Goal: Information Seeking & Learning: Learn about a topic

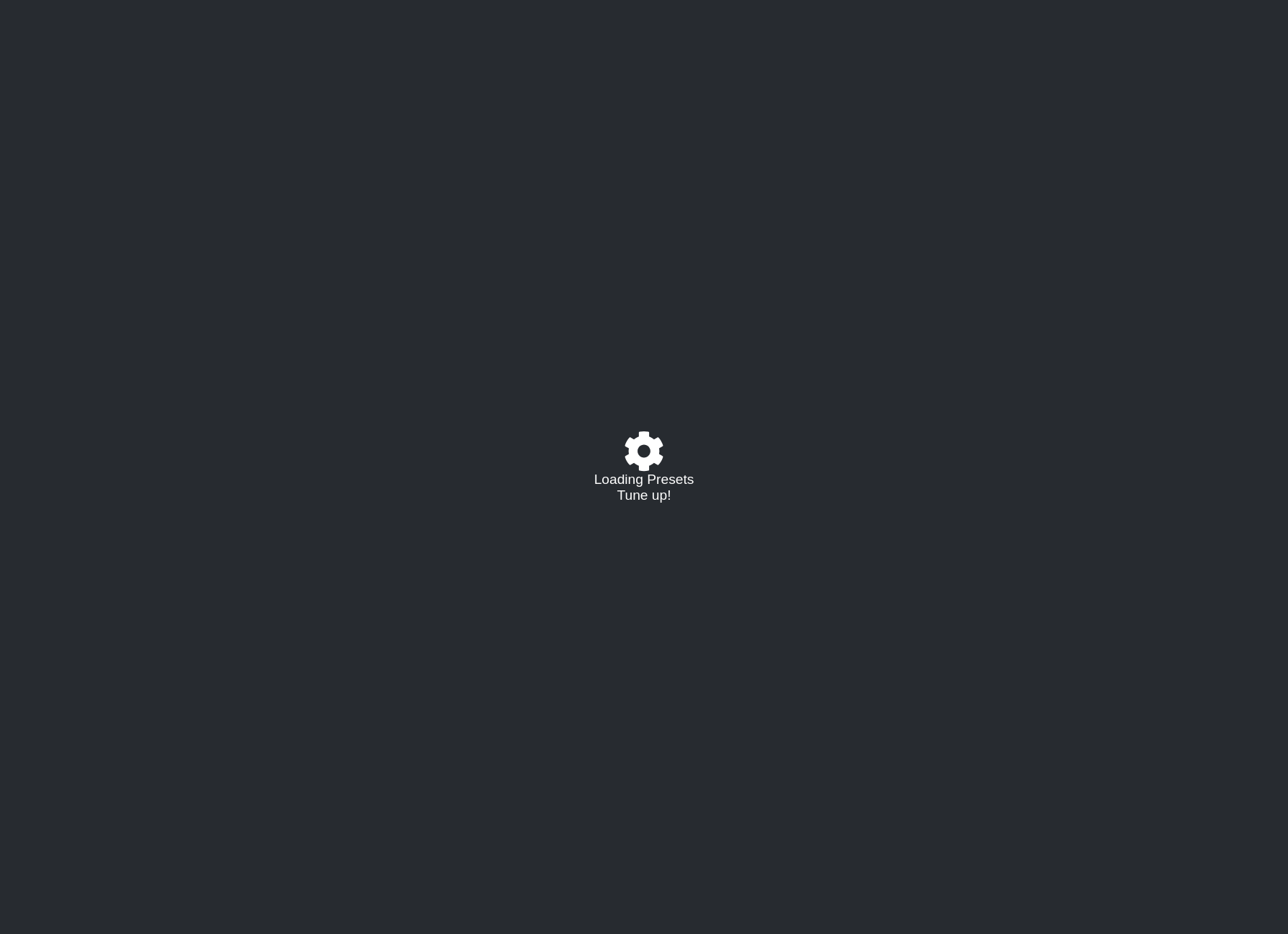
select select "/023574770558"
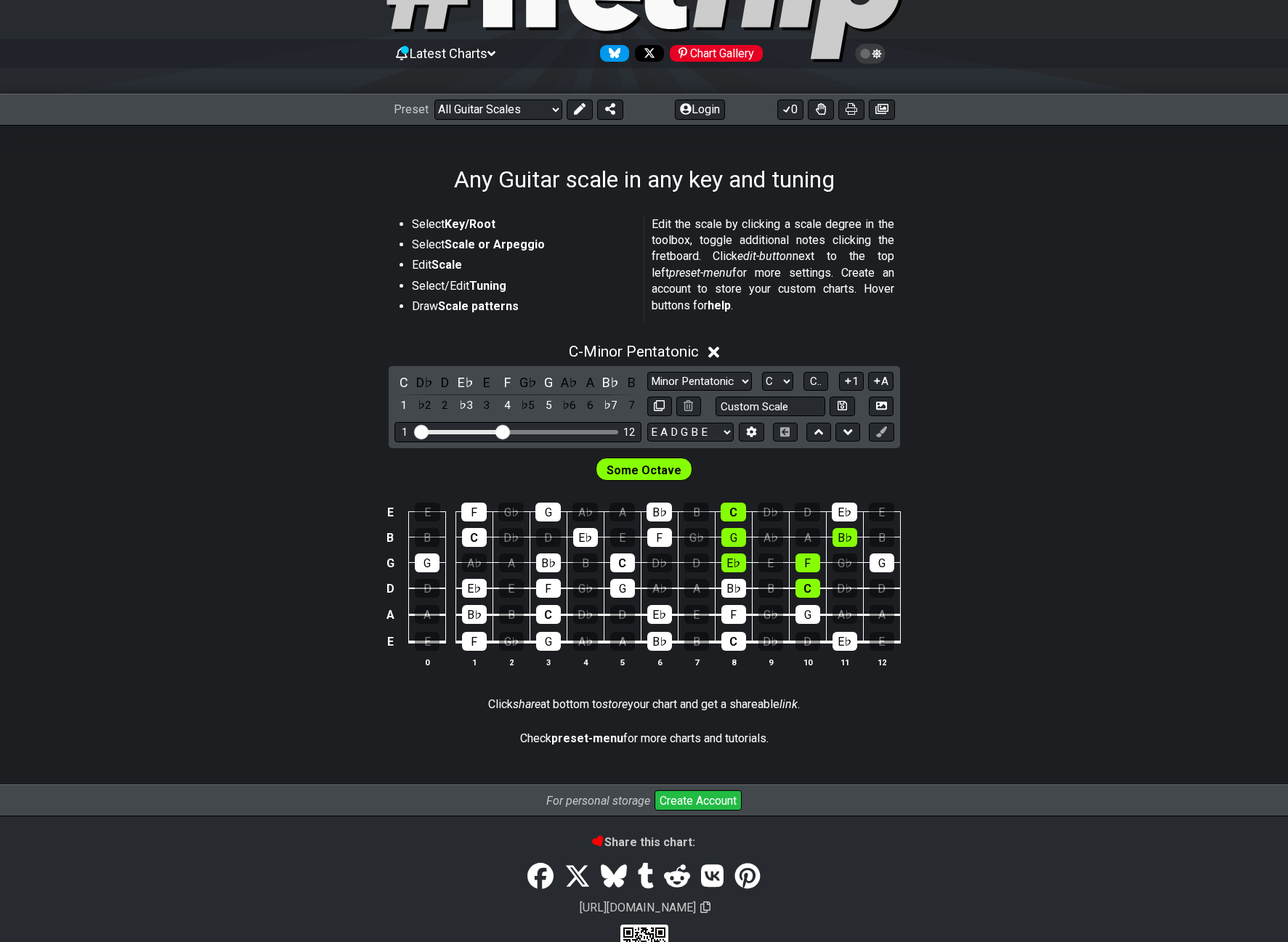
scroll to position [167, 0]
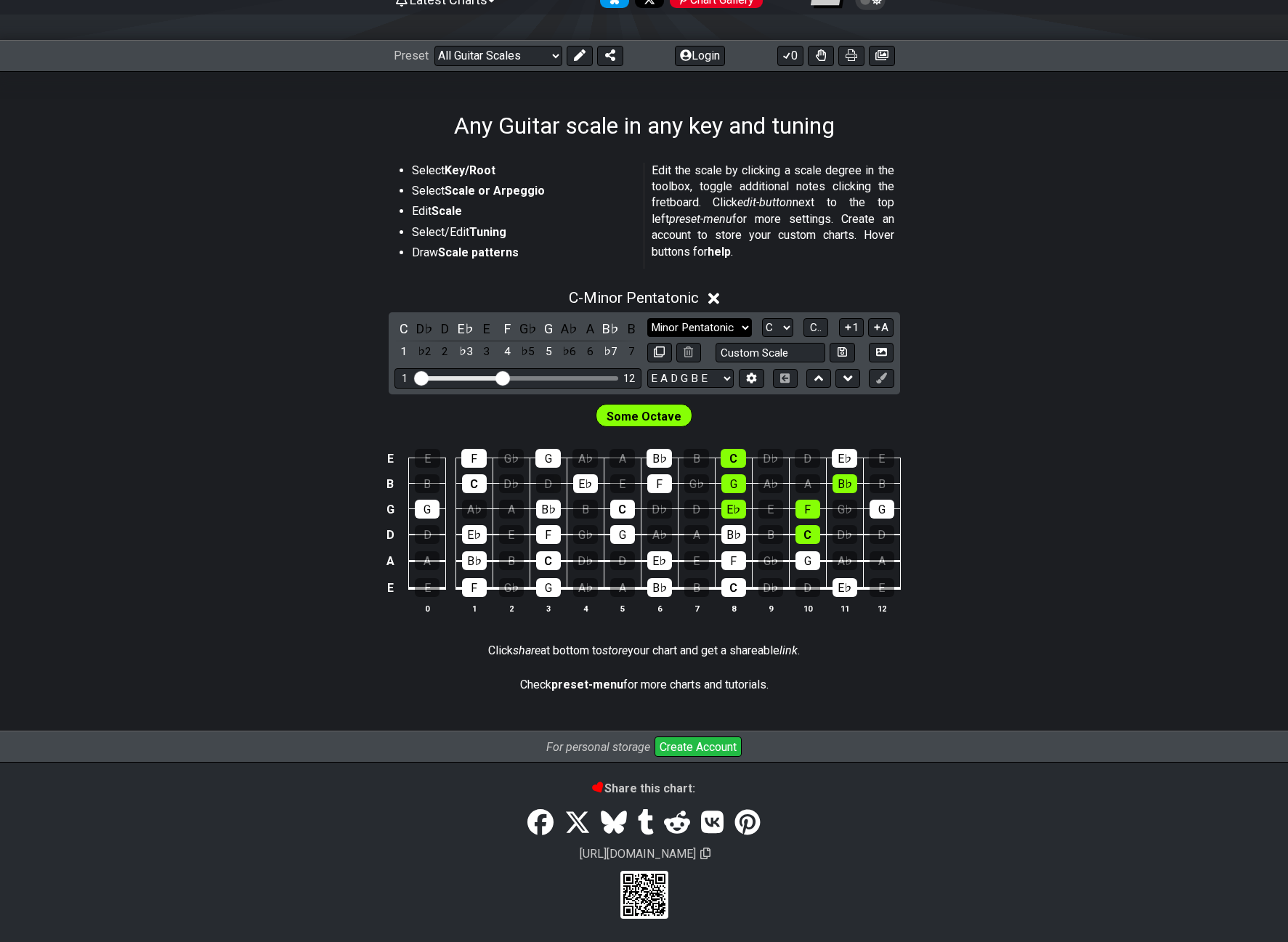
click at [738, 322] on select "Minor Pentatonic Root Minor Pentatonic Major Pentatonic Minor Blues Major Blues…" at bounding box center [699, 328] width 104 height 20
click at [647, 338] on select "Minor Pentatonic Root Minor Pentatonic Major Pentatonic Minor Blues Major Blues…" at bounding box center [699, 328] width 104 height 20
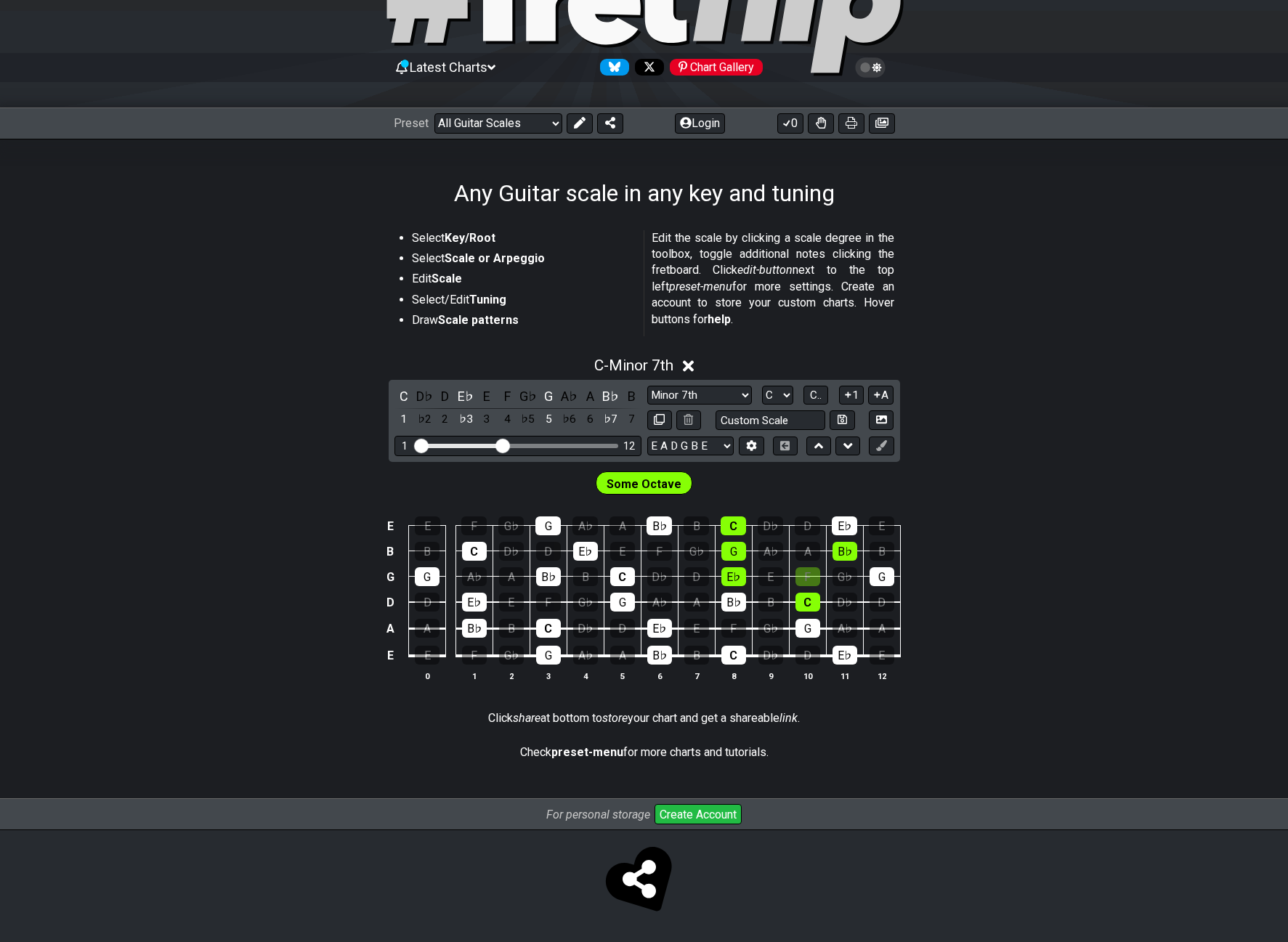
scroll to position [99, 0]
click at [666, 483] on span "Some Octave" at bounding box center [644, 484] width 75 height 21
drag, startPoint x: 502, startPoint y: 444, endPoint x: 620, endPoint y: 453, distance: 118.3
click at [620, 444] on input "Visible fret range" at bounding box center [517, 444] width 206 height 0
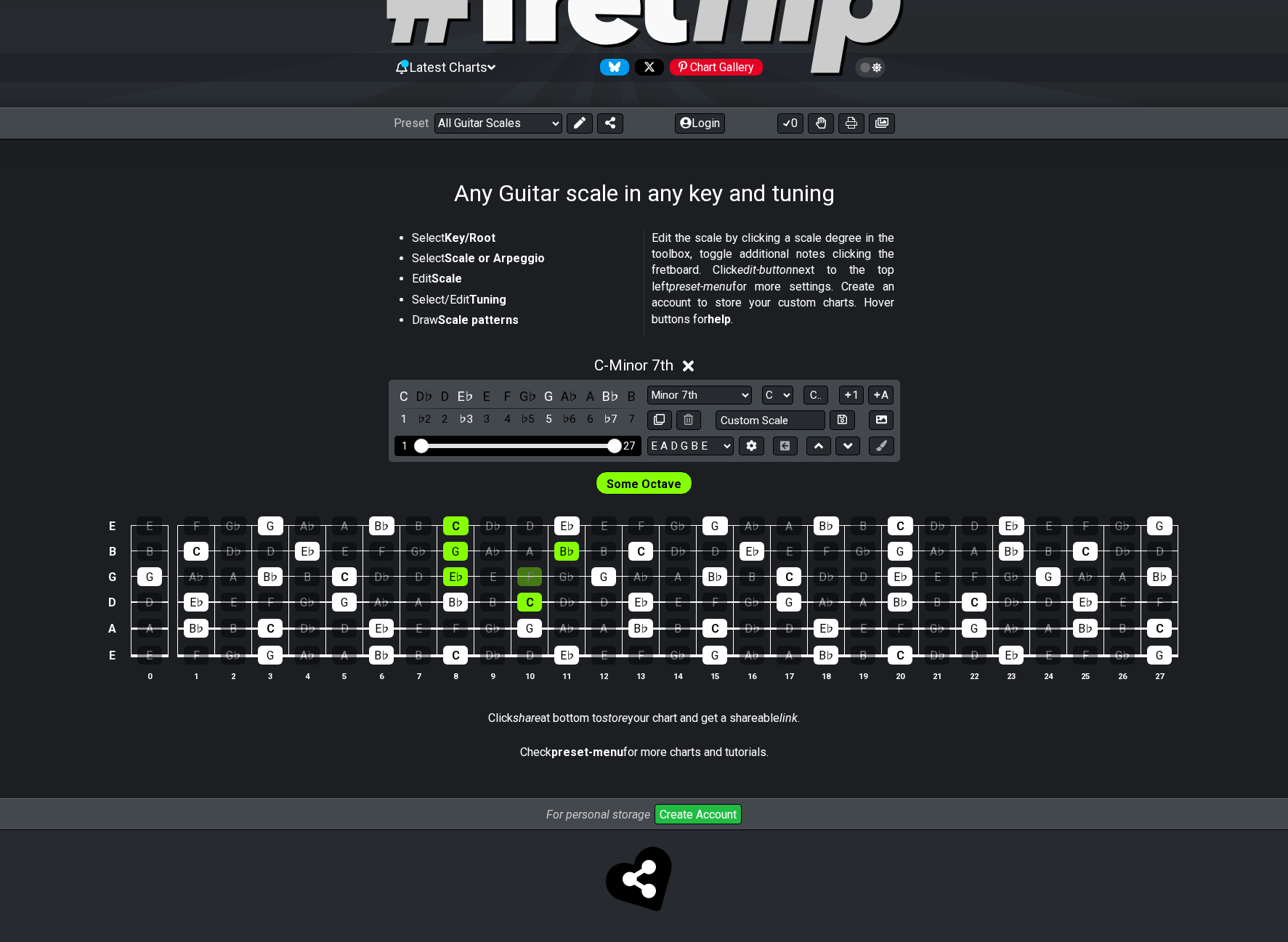
drag, startPoint x: 608, startPoint y: 452, endPoint x: 472, endPoint y: 455, distance: 136.0
click at [472, 455] on div "1 27" at bounding box center [517, 445] width 247 height 20
click at [505, 449] on div "1 27" at bounding box center [517, 445] width 247 height 20
drag, startPoint x: 608, startPoint y: 444, endPoint x: 498, endPoint y: 444, distance: 110.0
click at [498, 444] on input "Visible fret range" at bounding box center [517, 444] width 206 height 0
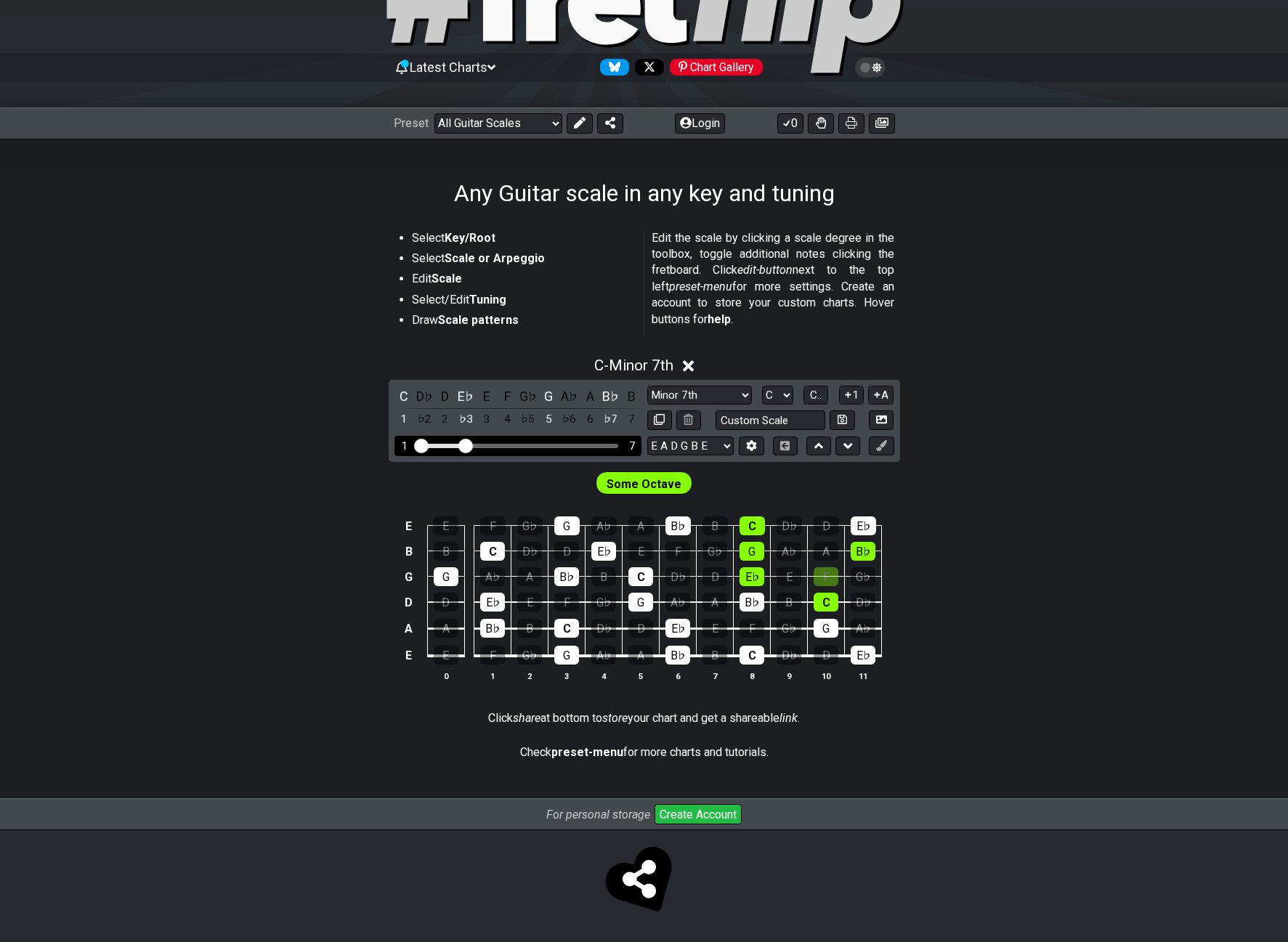
drag, startPoint x: 498, startPoint y: 444, endPoint x: 468, endPoint y: 445, distance: 30.0
click at [468, 444] on input "Visible fret range" at bounding box center [517, 444] width 206 height 0
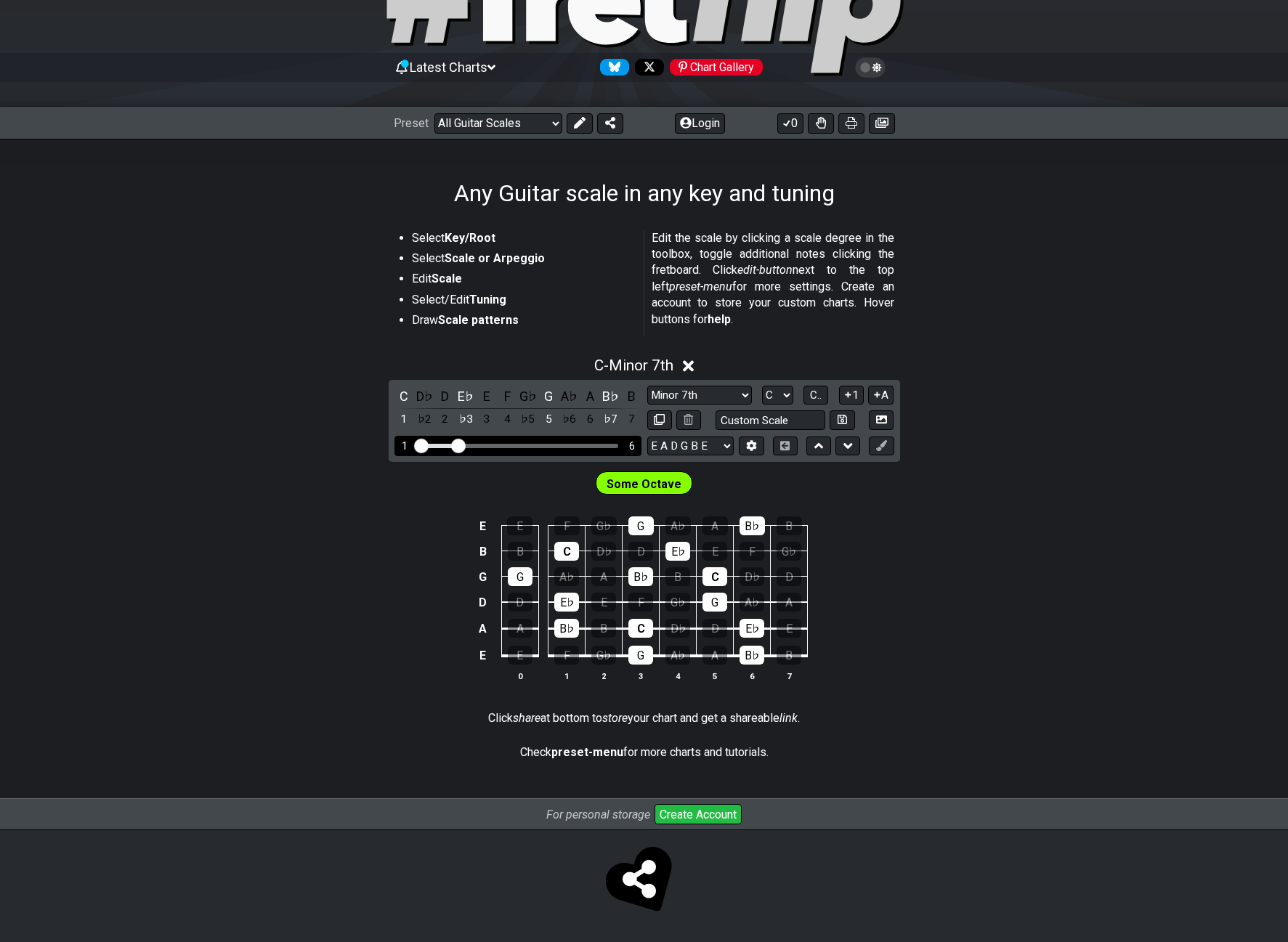
click at [461, 444] on input "Visible fret range" at bounding box center [517, 444] width 206 height 0
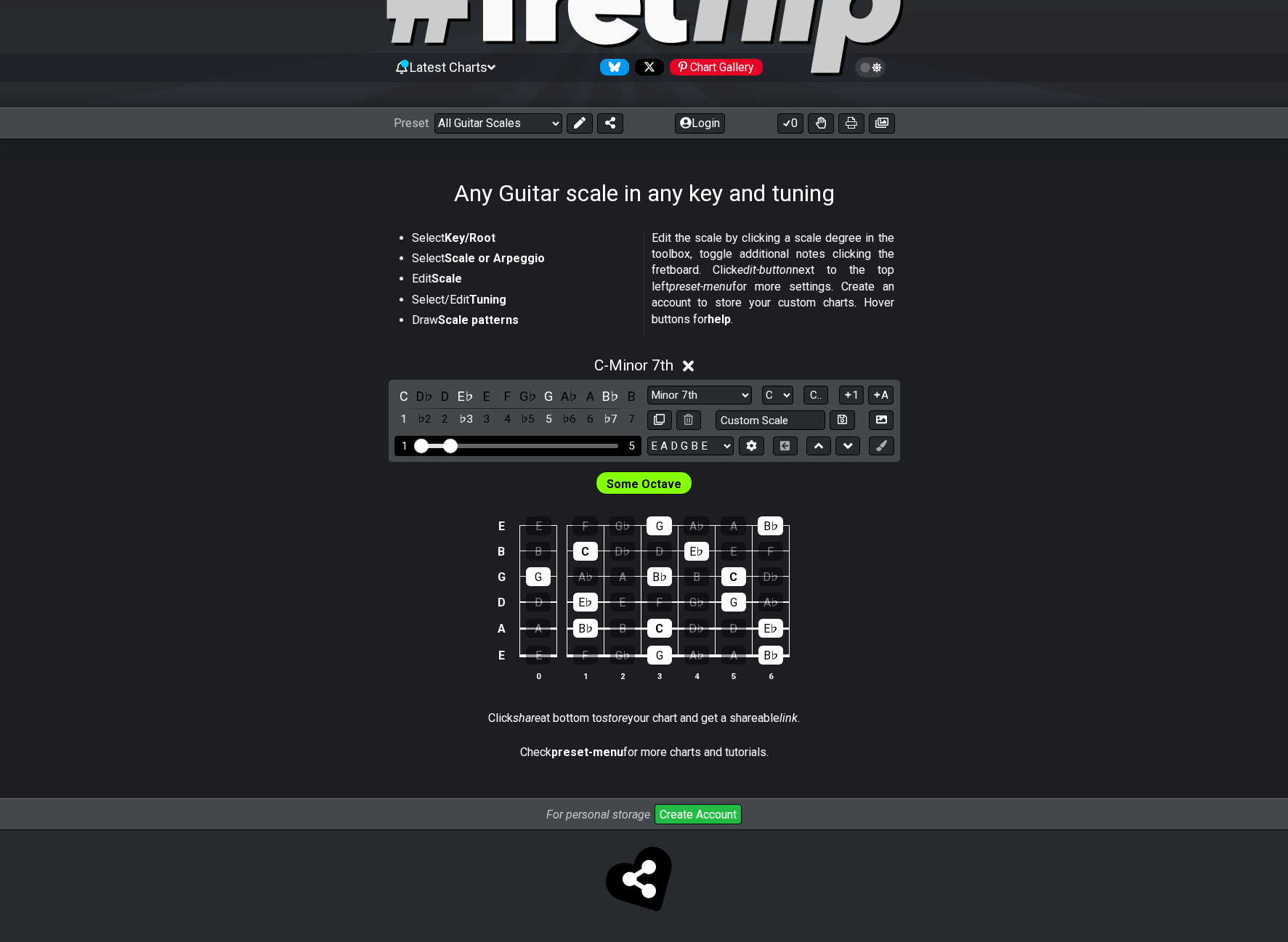
drag, startPoint x: 461, startPoint y: 447, endPoint x: 453, endPoint y: 447, distance: 8.0
click at [453, 444] on input "Visible fret range" at bounding box center [517, 444] width 206 height 0
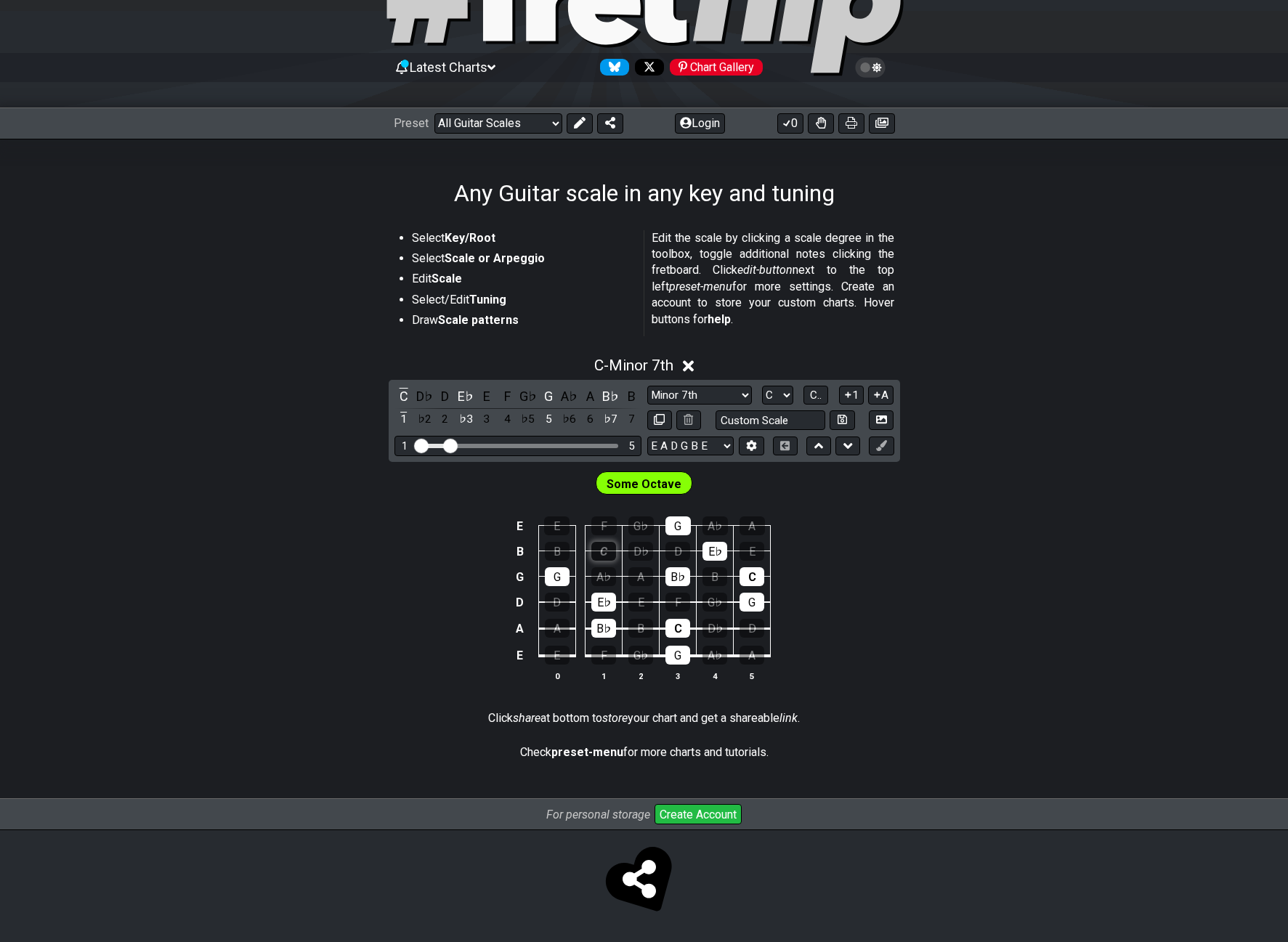
click at [603, 553] on div "C" at bounding box center [603, 552] width 25 height 19
click at [602, 549] on div "C" at bounding box center [603, 552] width 25 height 19
click at [709, 397] on select "Minor Pentatonic Root Minor Pentatonic Major Pentatonic Minor Blues Major Blues…" at bounding box center [699, 396] width 104 height 20
select select "Minor Pentatonic"
click at [647, 386] on select "Minor Pentatonic Root Minor Pentatonic Major Pentatonic Minor Blues Major Blues…" at bounding box center [699, 396] width 104 height 20
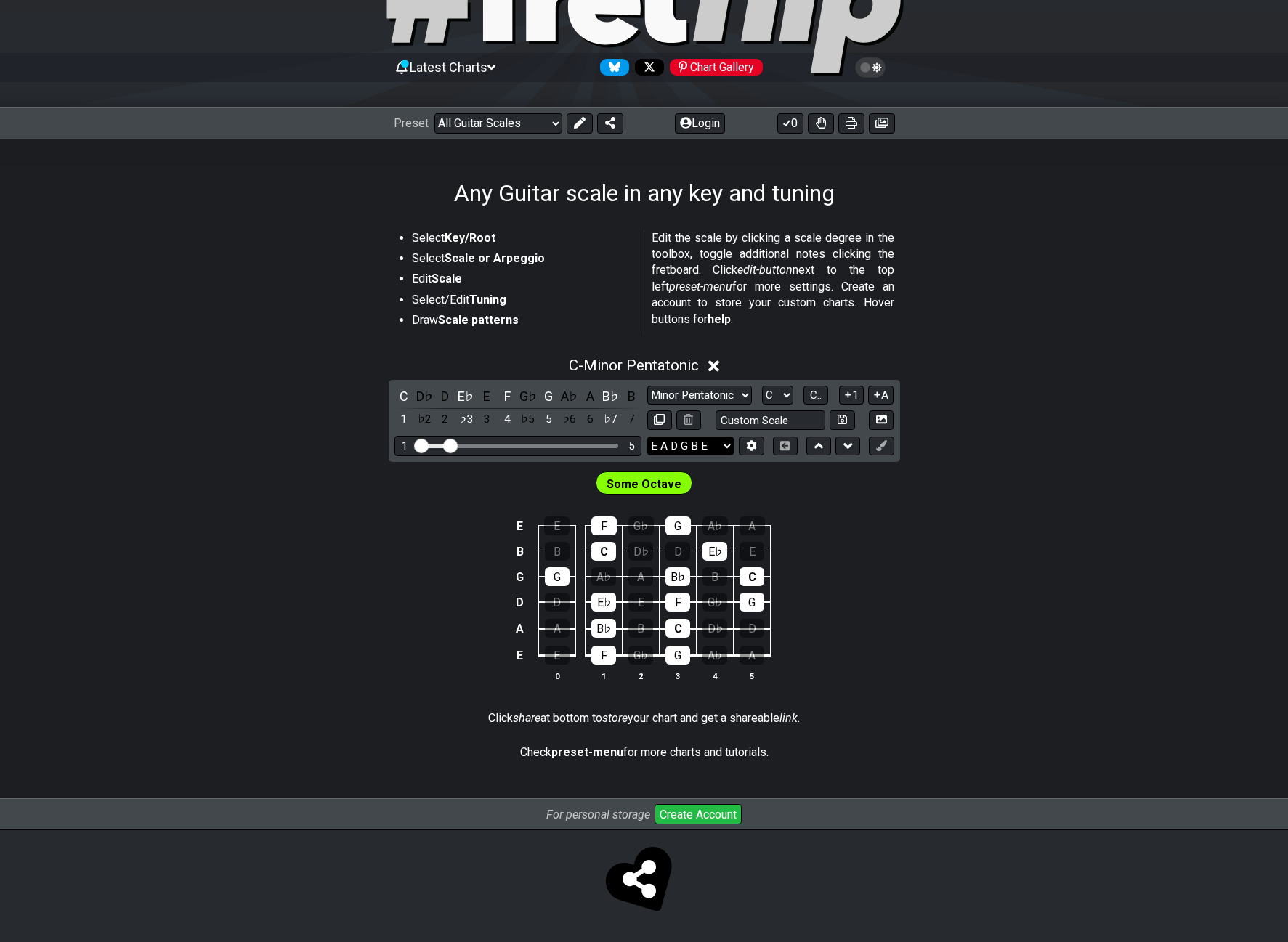
click at [729, 444] on select "E A D G B E E A D G B E E A D G B E B E A D F♯ B A D G C E A D A D G B E E♭ A♭ …" at bounding box center [690, 446] width 87 height 20
click at [946, 486] on div "Some Octave" at bounding box center [644, 480] width 1288 height 37
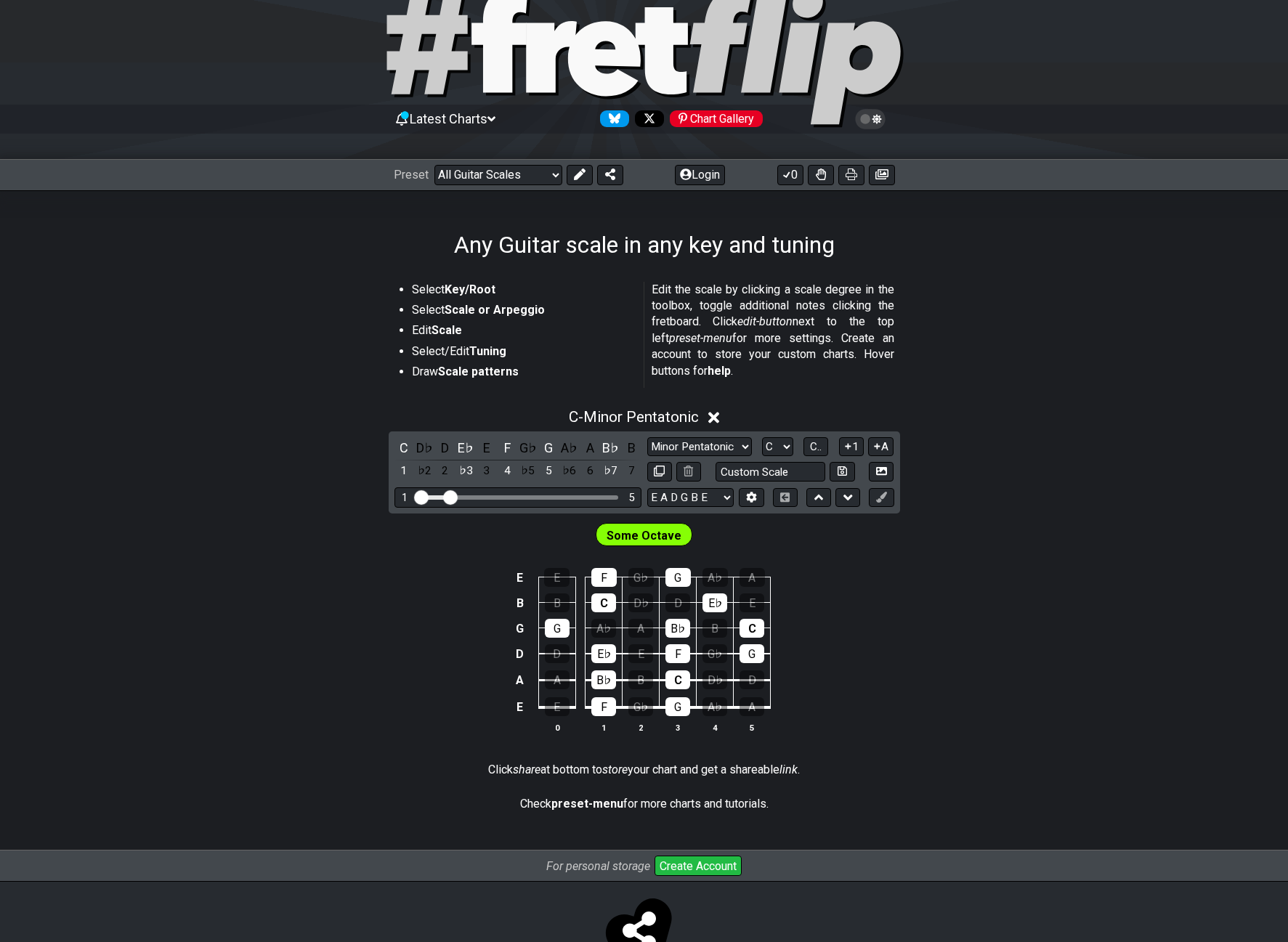
scroll to position [0, 0]
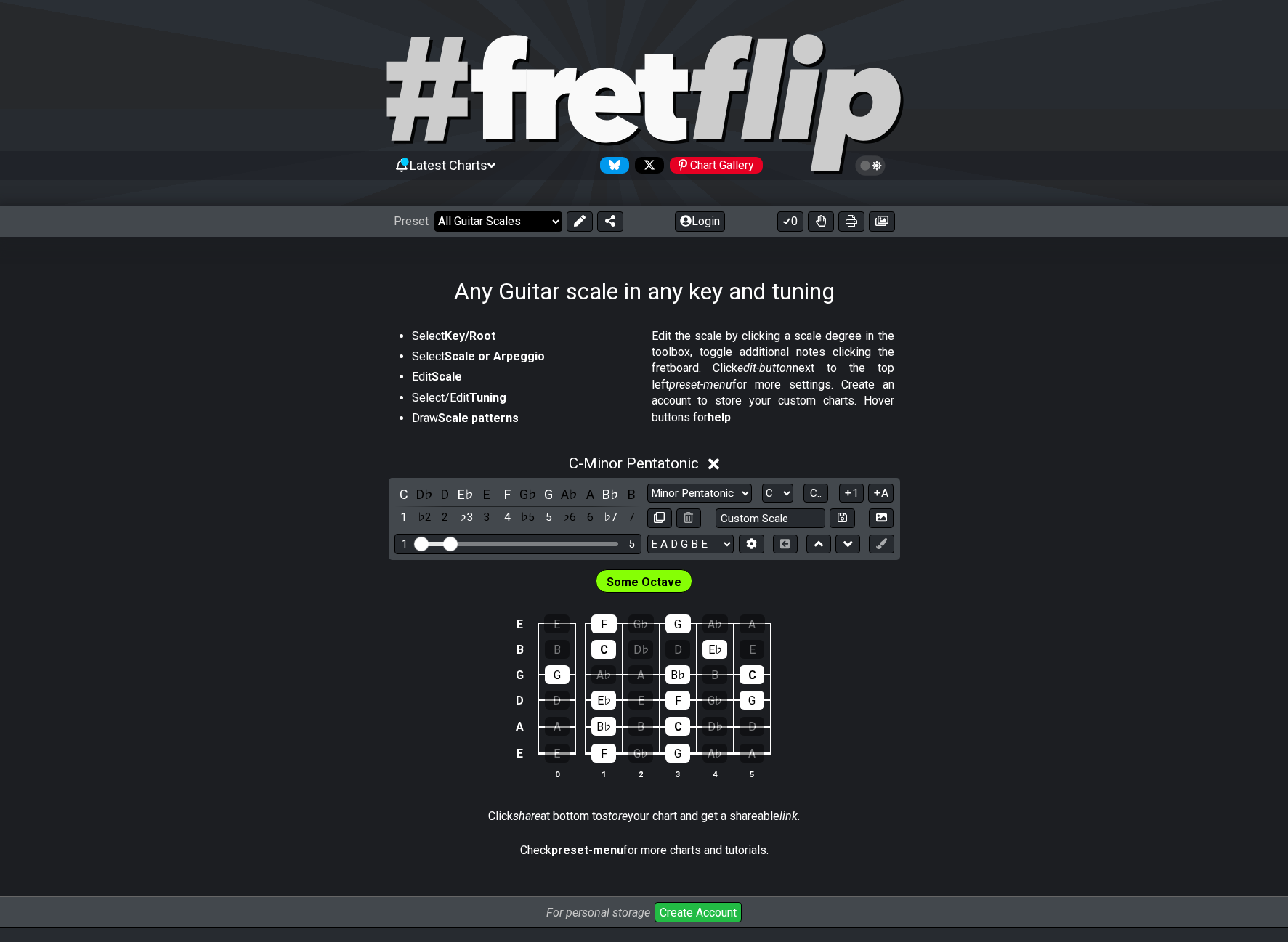
click at [481, 212] on select "Welcome to #fretflip! Initial Preset Custom Preset Minor Pentatonic Major Penta…" at bounding box center [498, 222] width 128 height 21
click at [435, 212] on select "Welcome to #fretflip! Initial Preset Custom Preset Minor Pentatonic Major Penta…" at bounding box center [498, 222] width 128 height 21
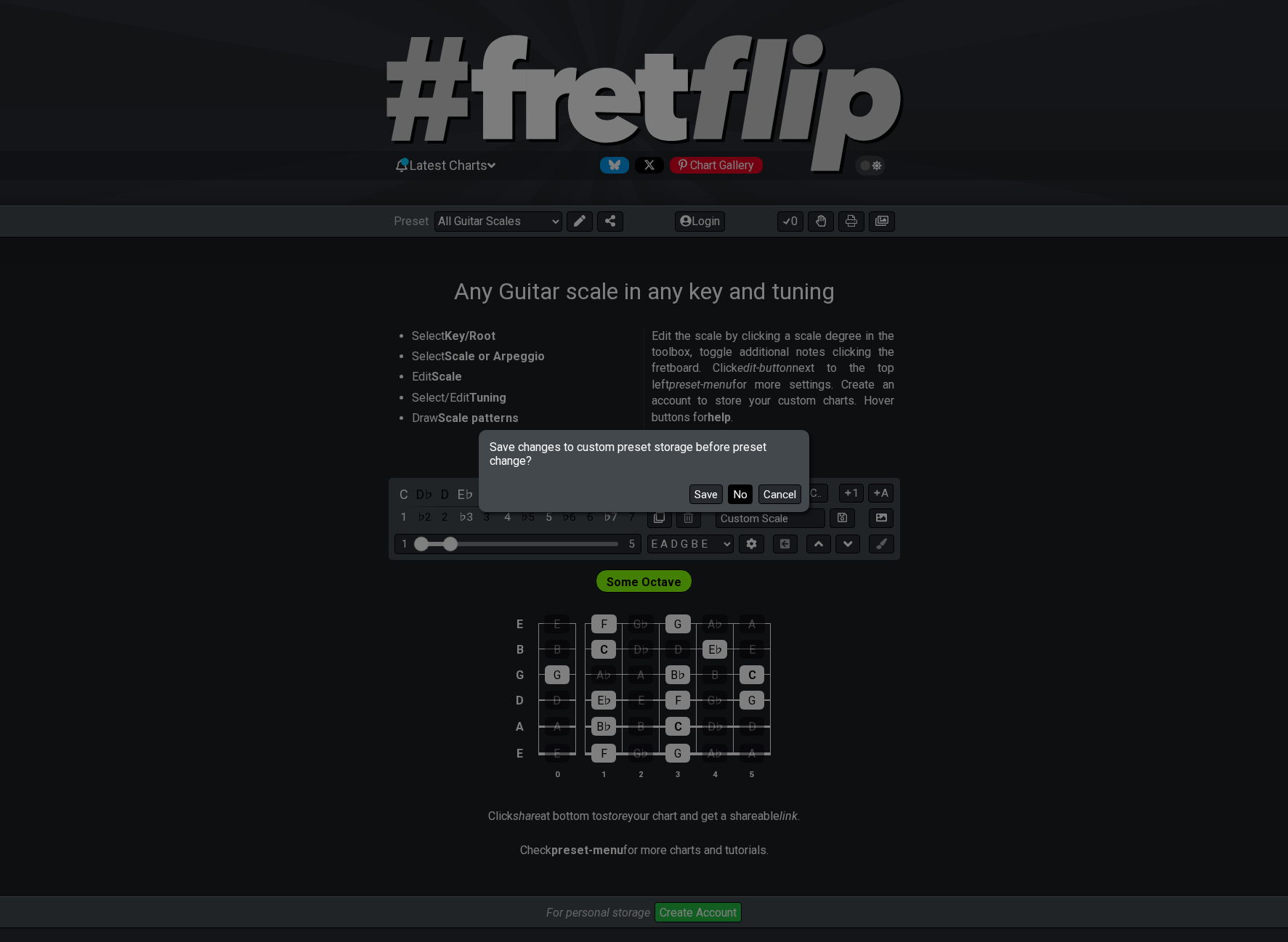
click at [743, 495] on button "No" at bounding box center [740, 494] width 25 height 20
select select "/the-caged-system"
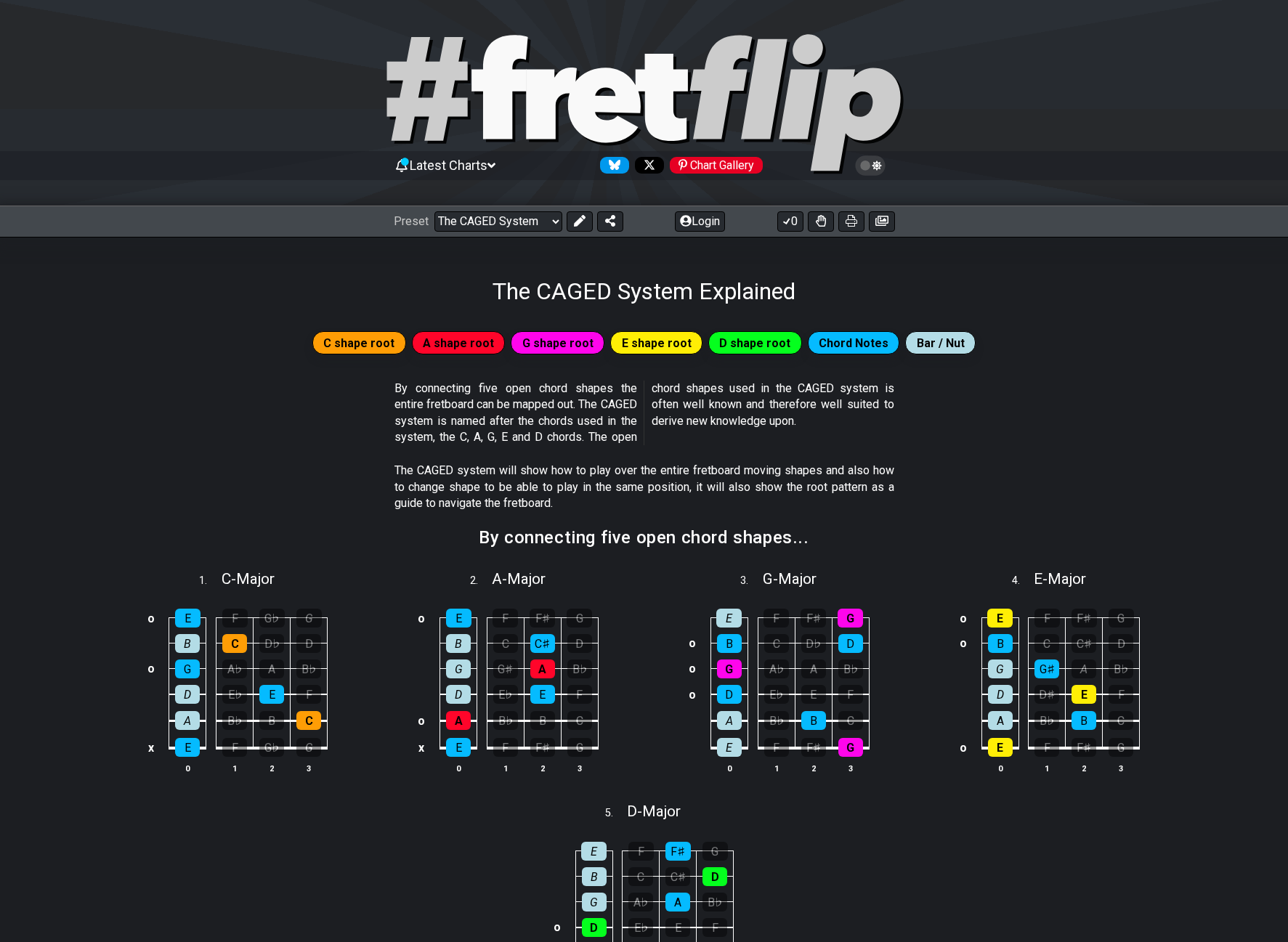
drag, startPoint x: 405, startPoint y: 382, endPoint x: 792, endPoint y: 461, distance: 395.0
click at [755, 408] on p "By connecting five open chord shapes the entire fretboard can be mapped out. Th…" at bounding box center [644, 413] width 500 height 65
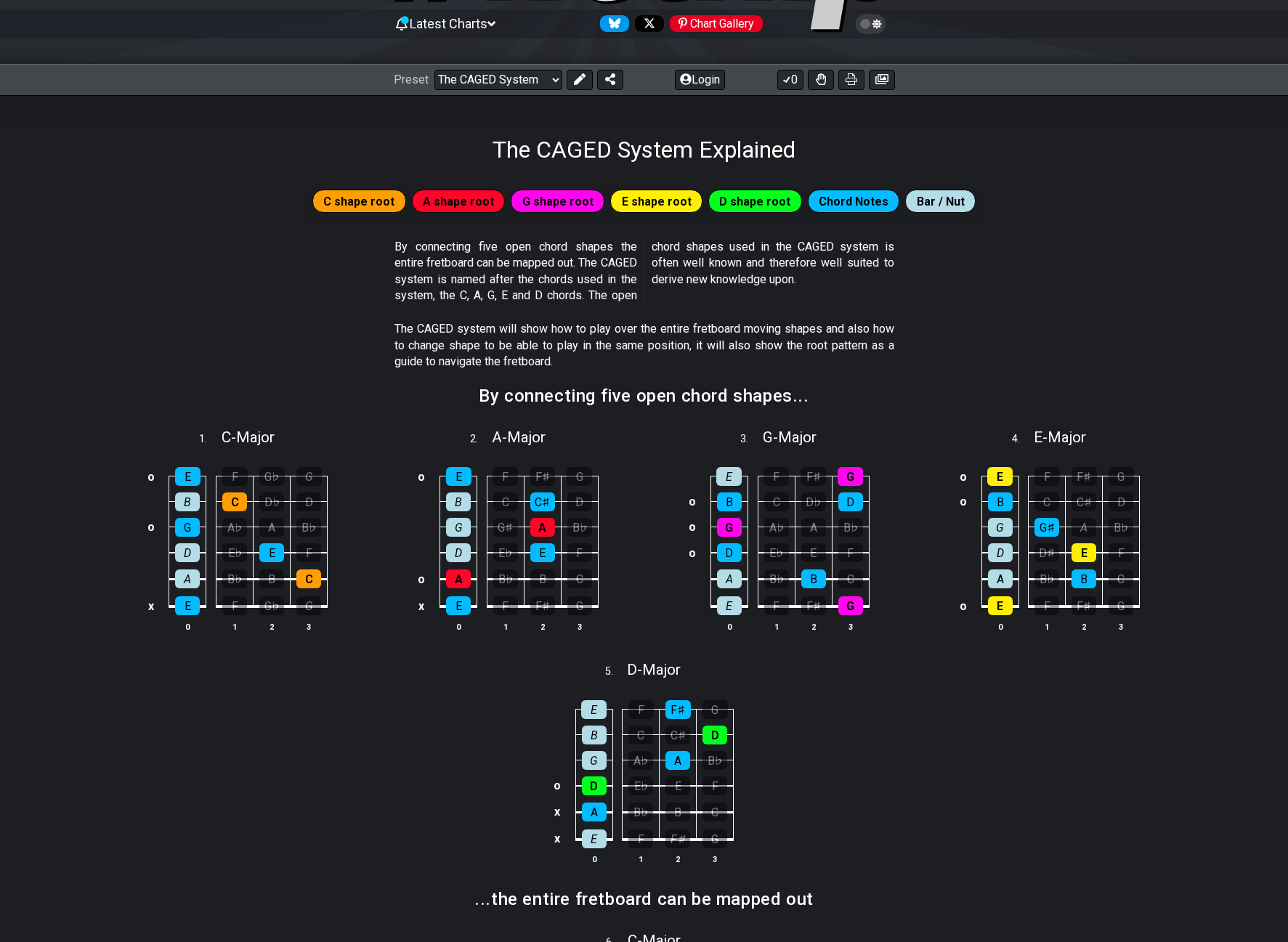
drag, startPoint x: 1177, startPoint y: 375, endPoint x: 1173, endPoint y: 401, distance: 26.3
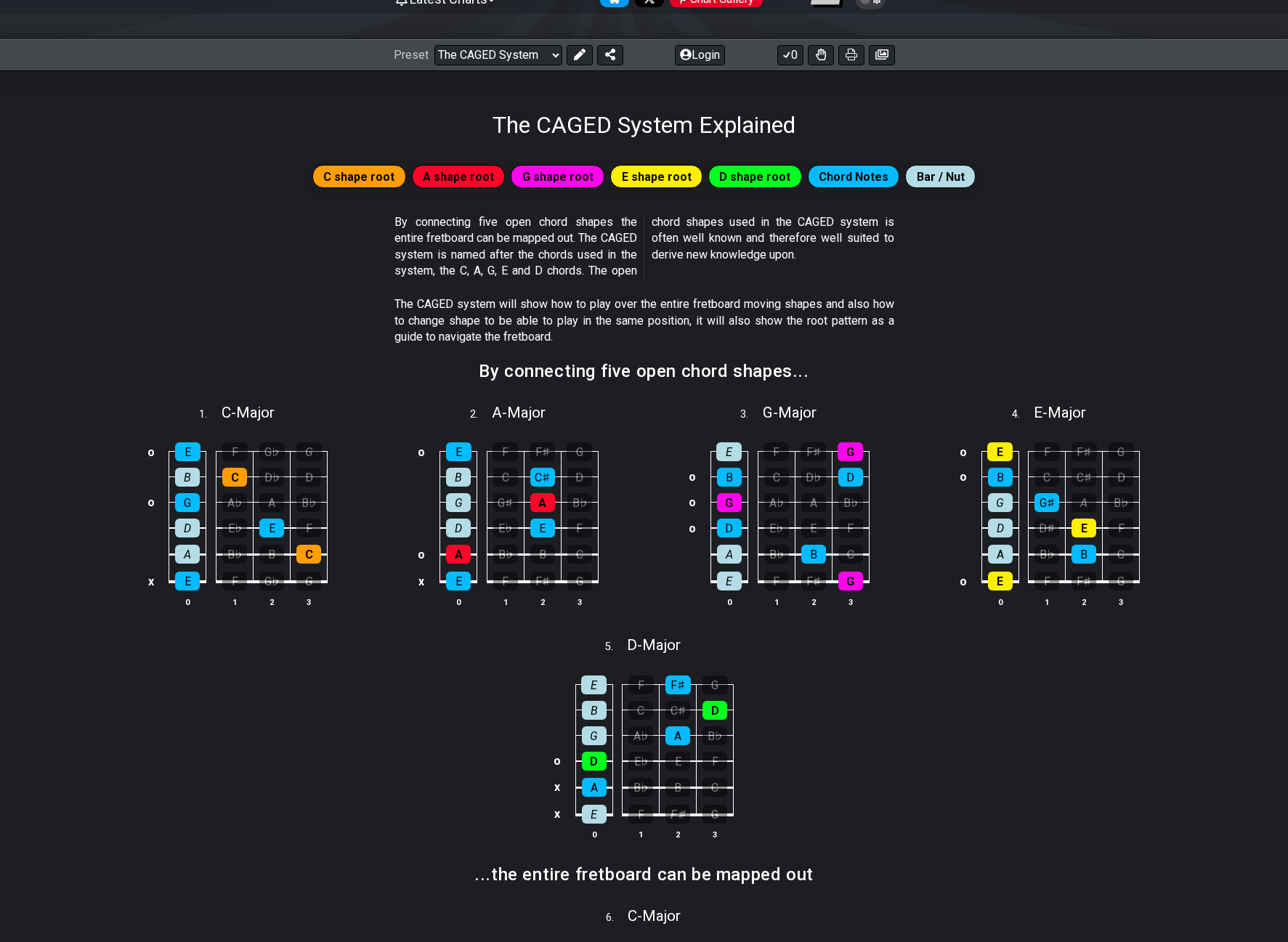
scroll to position [170, 0]
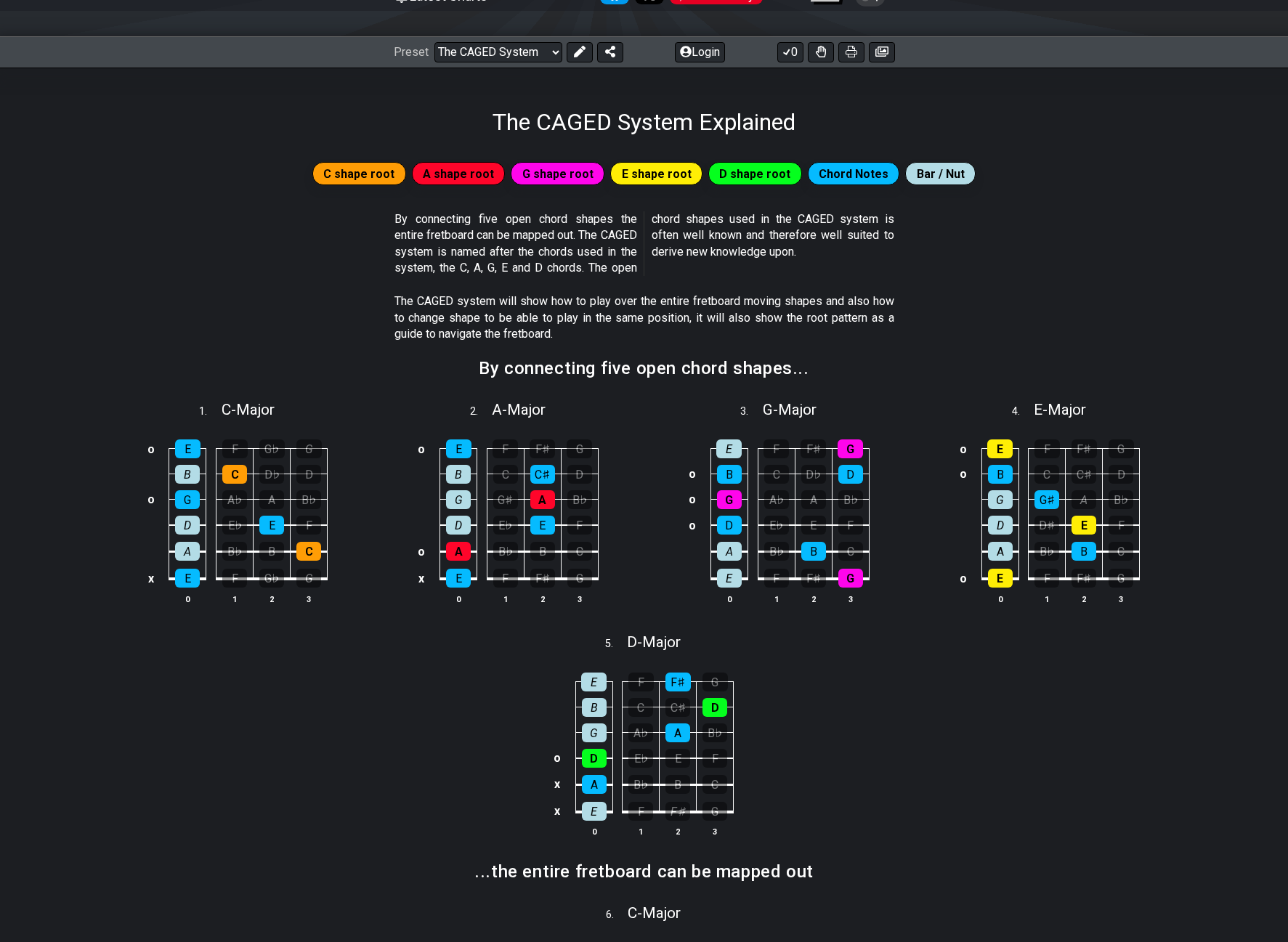
drag, startPoint x: 1194, startPoint y: 228, endPoint x: 1193, endPoint y: 236, distance: 8.1
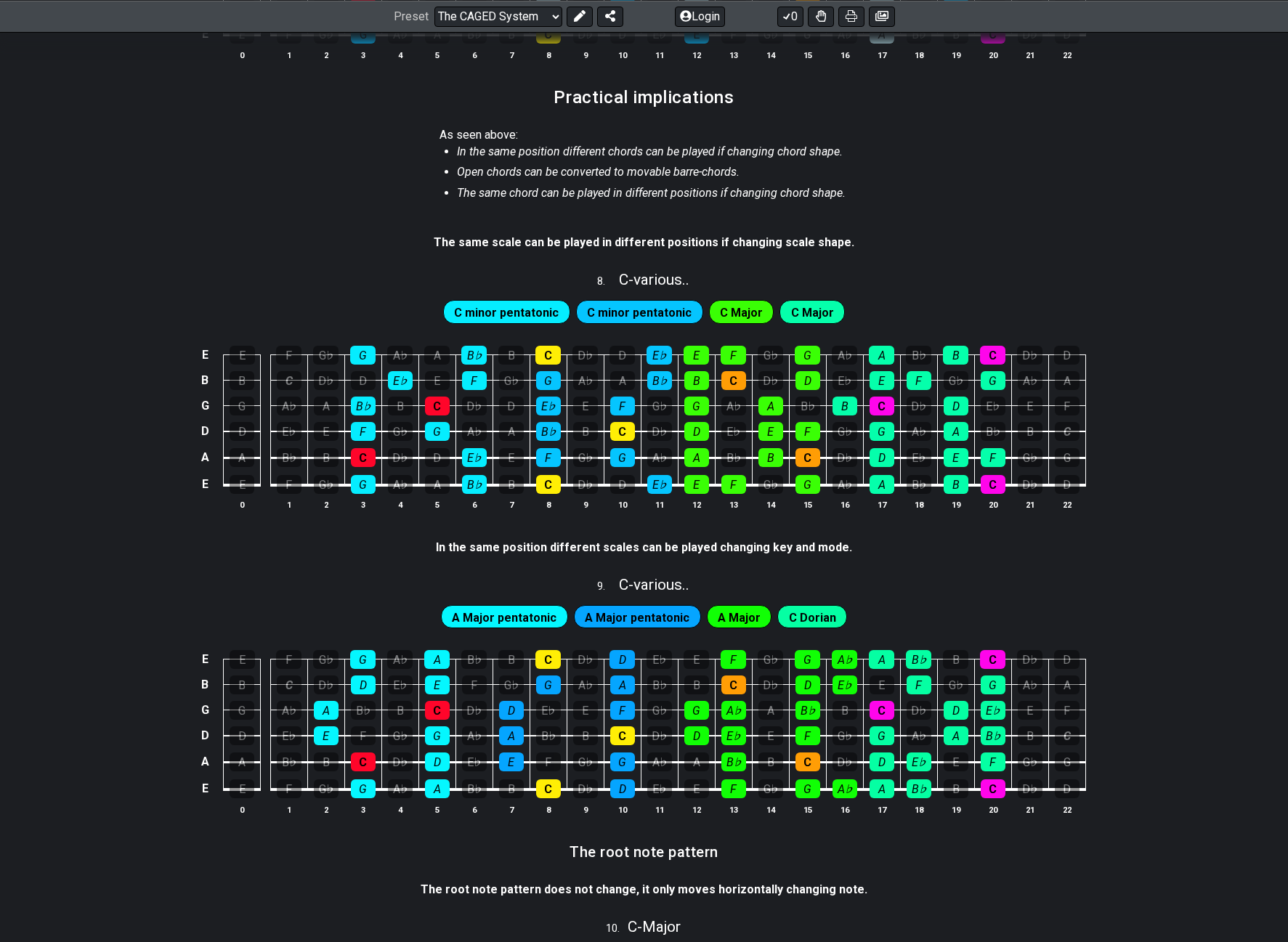
scroll to position [1472, 0]
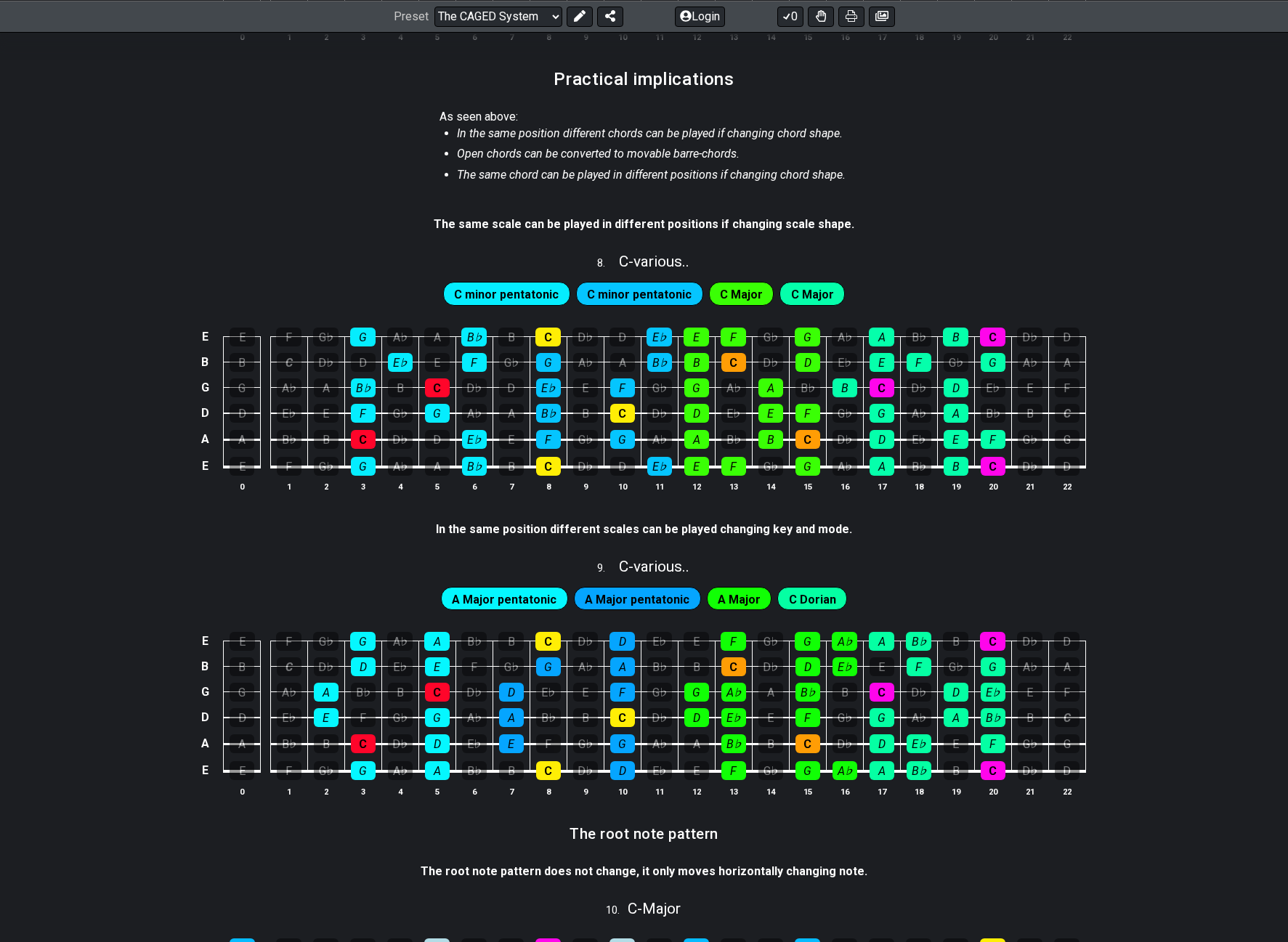
click at [517, 301] on span "C minor pentatonic" at bounding box center [505, 295] width 104 height 21
click at [519, 295] on span "C minor pentatonic" at bounding box center [505, 295] width 104 height 21
click at [666, 297] on span "C minor pentatonic" at bounding box center [638, 295] width 104 height 21
click at [740, 303] on span "C Major" at bounding box center [741, 295] width 43 height 21
drag, startPoint x: 809, startPoint y: 298, endPoint x: 1103, endPoint y: 346, distance: 297.9
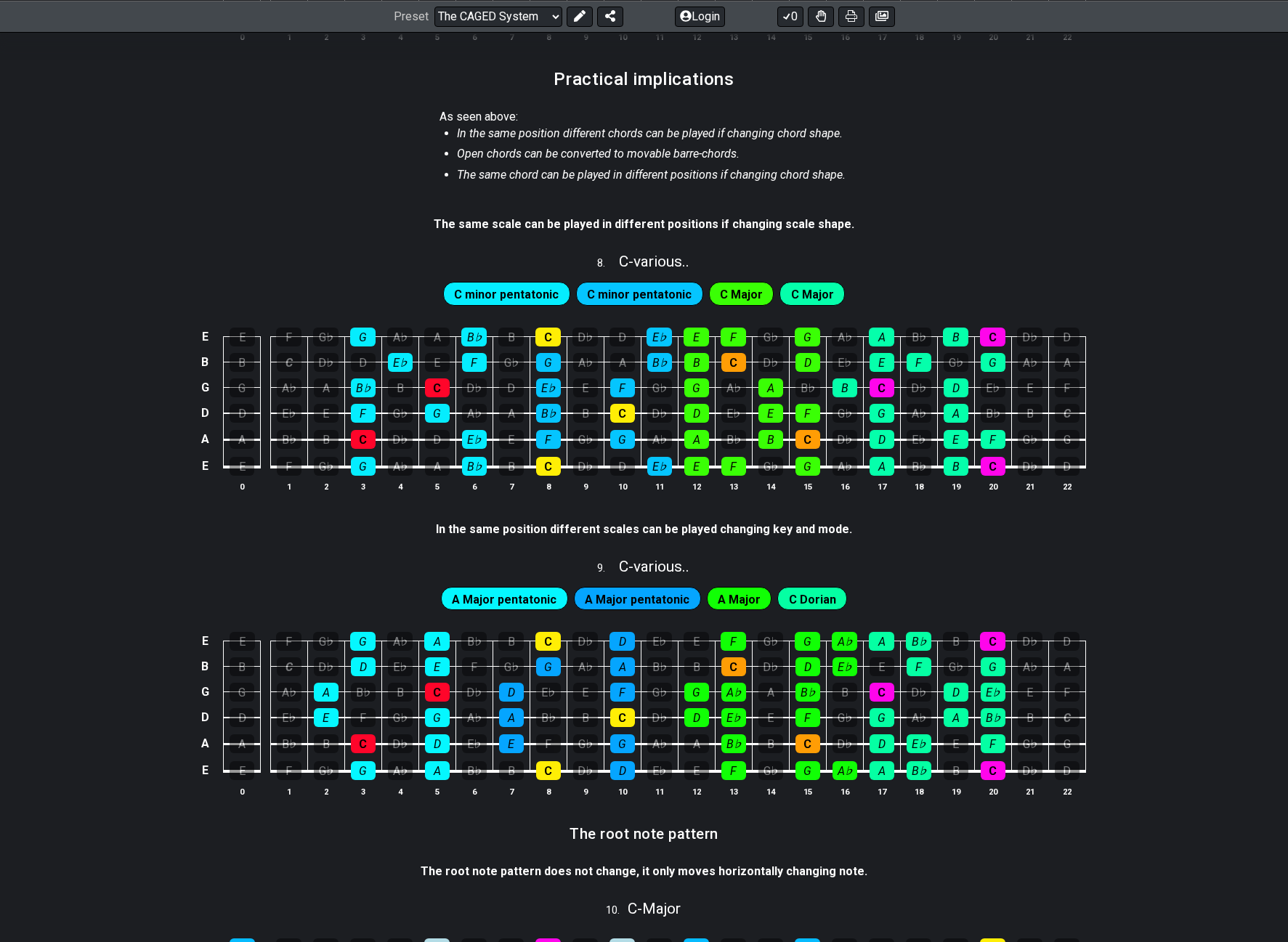
click at [810, 298] on span "C Major" at bounding box center [813, 295] width 43 height 21
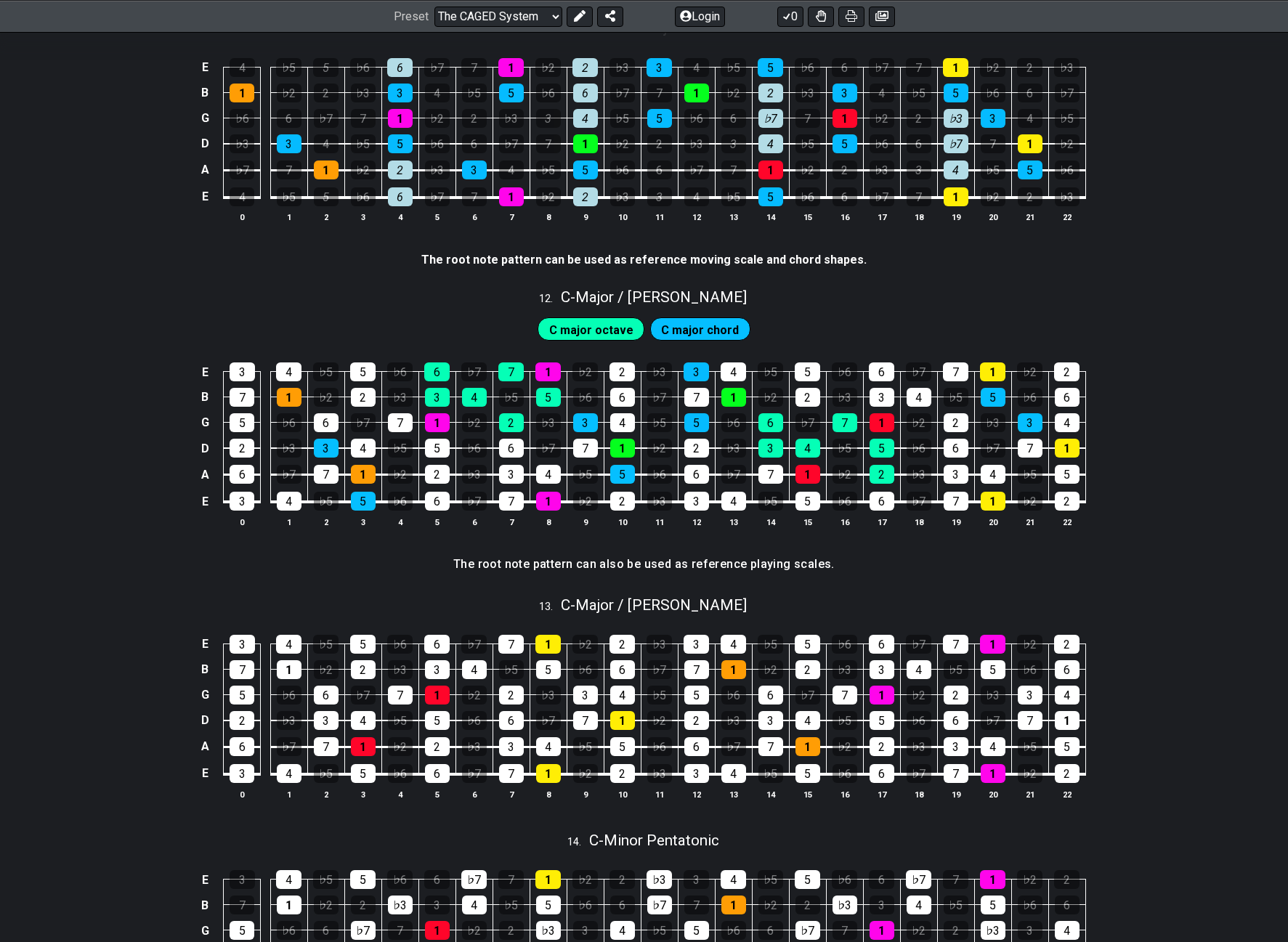
drag, startPoint x: 1182, startPoint y: 287, endPoint x: 1174, endPoint y: 427, distance: 140.2
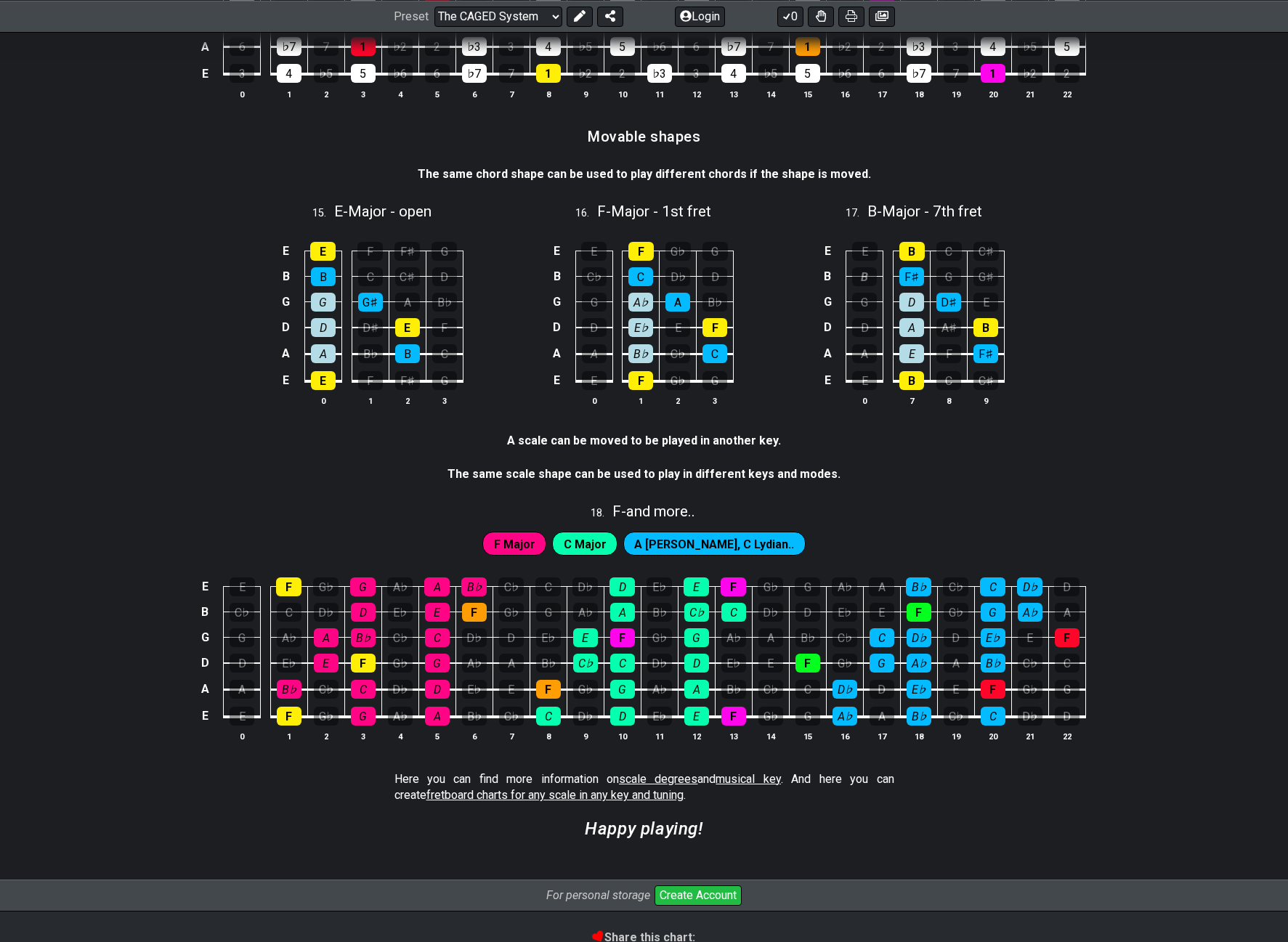
drag, startPoint x: 1192, startPoint y: 300, endPoint x: 1166, endPoint y: 473, distance: 174.9
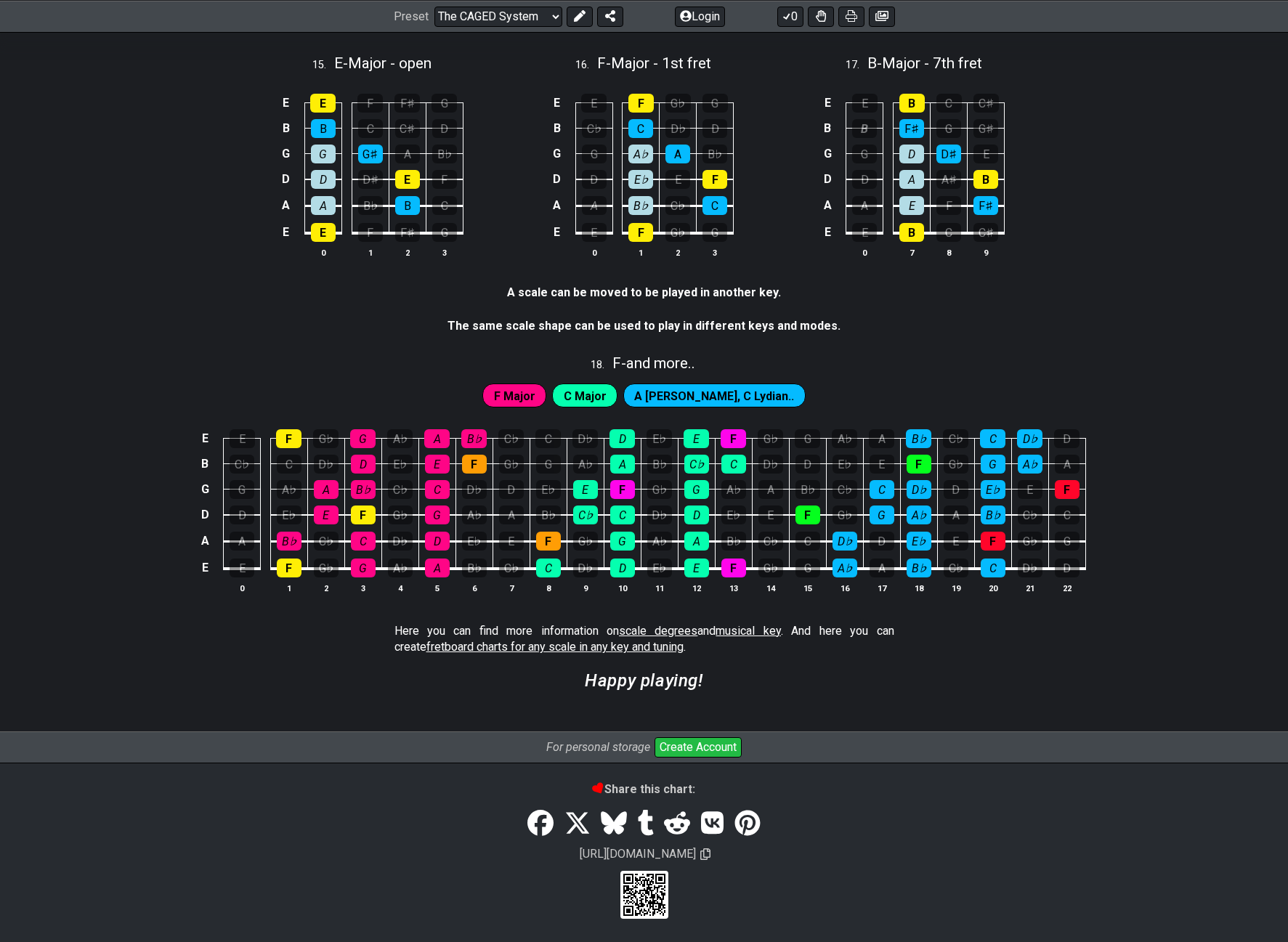
drag, startPoint x: 1181, startPoint y: 431, endPoint x: 1161, endPoint y: 495, distance: 67.1
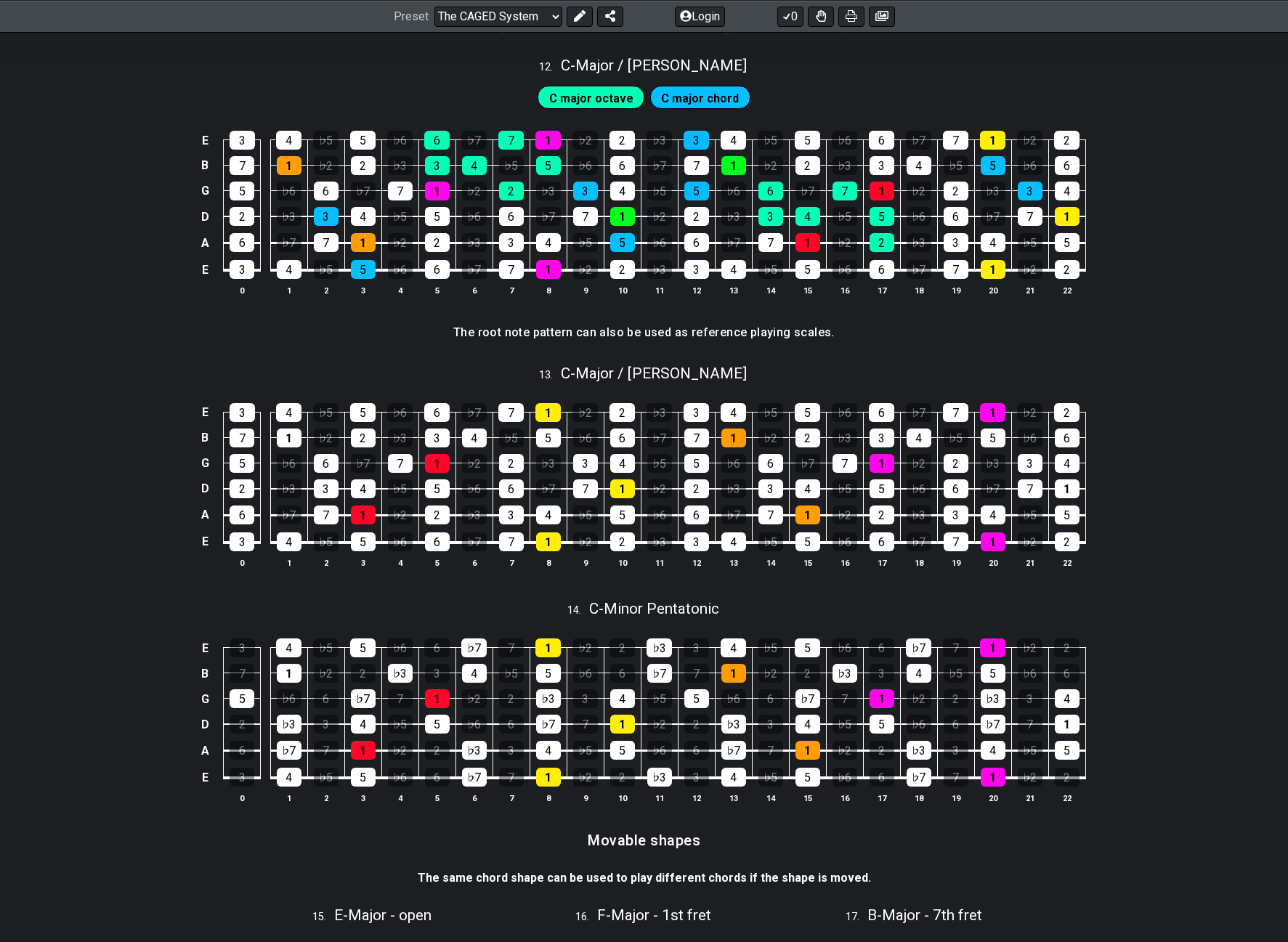
scroll to position [0, 0]
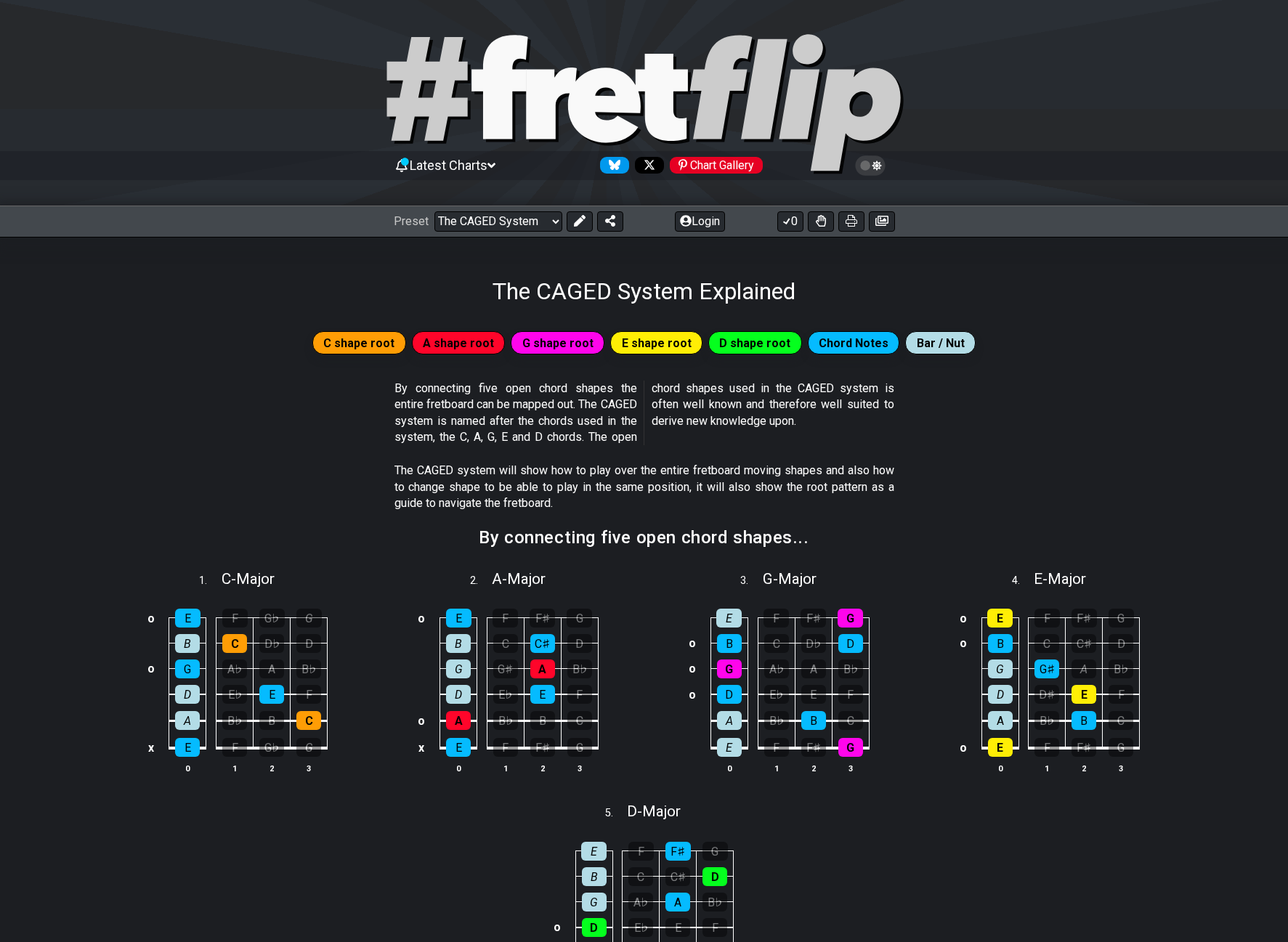
drag, startPoint x: 1230, startPoint y: 535, endPoint x: 1246, endPoint y: 130, distance: 405.3
